Goal: Information Seeking & Learning: Learn about a topic

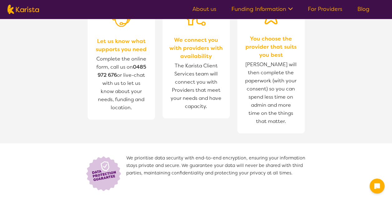
scroll to position [312, 0]
click at [116, 65] on span "Complete the online form, call us on [PHONE_NUMBER] or live-chat with us to let…" at bounding box center [121, 82] width 50 height 55
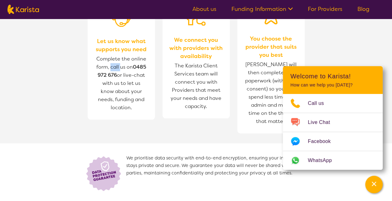
click at [116, 65] on span "Complete the online form, call us on [PHONE_NUMBER] or live-chat with us to let…" at bounding box center [121, 82] width 50 height 55
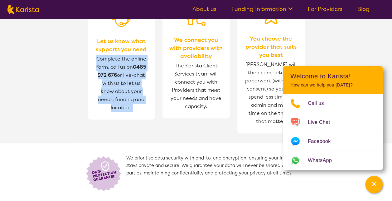
drag, startPoint x: 116, startPoint y: 65, endPoint x: 122, endPoint y: 102, distance: 36.7
click at [122, 102] on span "Complete the online form, call us on [PHONE_NUMBER] or live-chat with us to let…" at bounding box center [121, 82] width 50 height 55
click at [138, 88] on span "Complete the online form, call us on [PHONE_NUMBER] or live-chat with us to let…" at bounding box center [121, 82] width 50 height 55
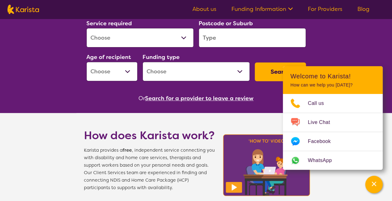
scroll to position [0, 0]
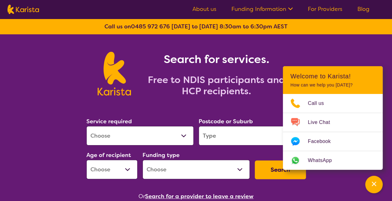
click at [192, 31] on div "Call us on [PHONE_NUMBER] [DATE] to [DATE] 8:30am to 6:30pm AEST" at bounding box center [196, 27] width 392 height 16
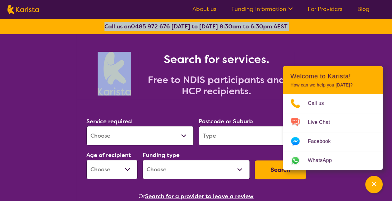
click at [192, 31] on div "Call us on [PHONE_NUMBER] [DATE] to [DATE] 8:30am to 6:30pm AEST" at bounding box center [196, 27] width 392 height 16
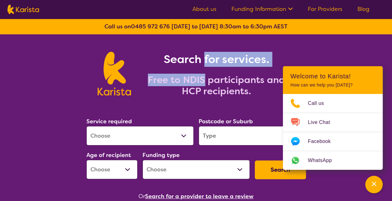
drag, startPoint x: 192, startPoint y: 31, endPoint x: 205, endPoint y: 67, distance: 38.5
click at [205, 67] on div "Search for services. Free to NDIS participants and HCP recipients." at bounding box center [212, 74] width 163 height 45
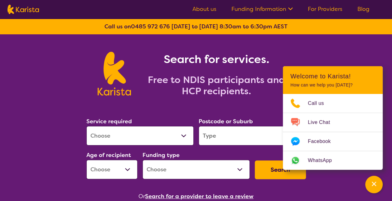
drag, startPoint x: 205, startPoint y: 67, endPoint x: 211, endPoint y: 85, distance: 18.9
click at [211, 85] on h2 "Free to NDIS participants and HCP recipients." at bounding box center [216, 85] width 156 height 22
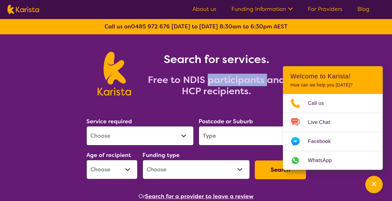
click at [211, 85] on h2 "Free to NDIS participants and HCP recipients." at bounding box center [216, 85] width 156 height 22
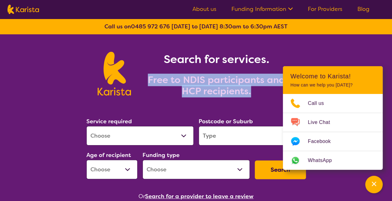
click at [211, 85] on h2 "Free to NDIS participants and HCP recipients." at bounding box center [216, 85] width 156 height 22
drag, startPoint x: 211, startPoint y: 85, endPoint x: 233, endPoint y: 99, distance: 26.9
click at [224, 99] on div "Search for services. Free to NDIS participants and HCP recipients." at bounding box center [196, 74] width 224 height 50
click at [236, 93] on h2 "Free to NDIS participants and HCP recipients." at bounding box center [216, 85] width 156 height 22
